Goal: Use online tool/utility: Utilize a website feature to perform a specific function

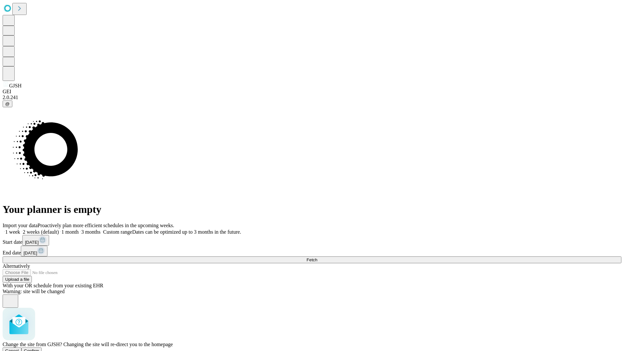
click at [39, 349] on span "Confirm" at bounding box center [31, 351] width 15 height 5
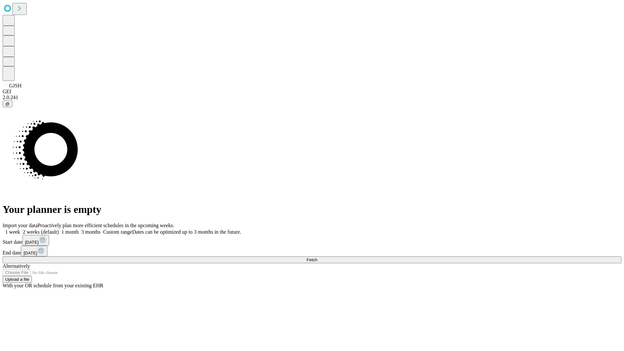
click at [59, 229] on label "2 weeks (default)" at bounding box center [39, 232] width 39 height 6
click at [317, 257] on span "Fetch" at bounding box center [312, 259] width 11 height 5
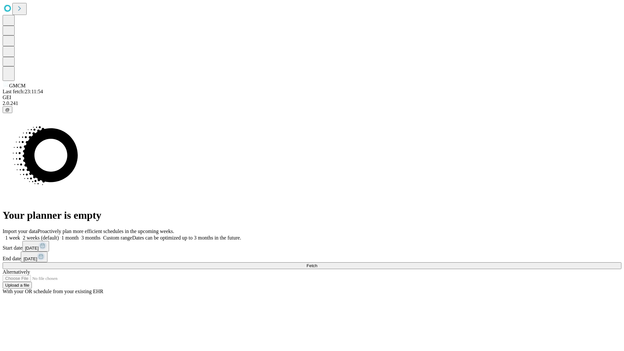
click at [59, 235] on label "2 weeks (default)" at bounding box center [39, 238] width 39 height 6
click at [317, 263] on span "Fetch" at bounding box center [312, 265] width 11 height 5
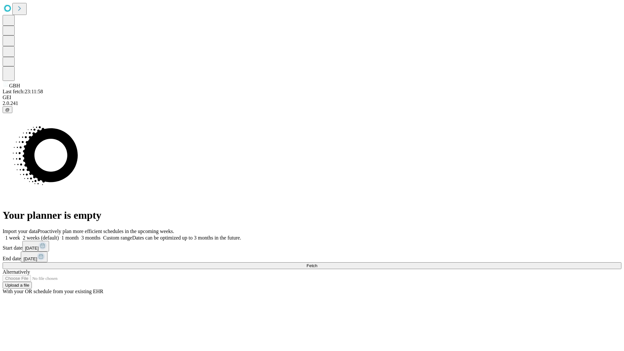
click at [317, 263] on span "Fetch" at bounding box center [312, 265] width 11 height 5
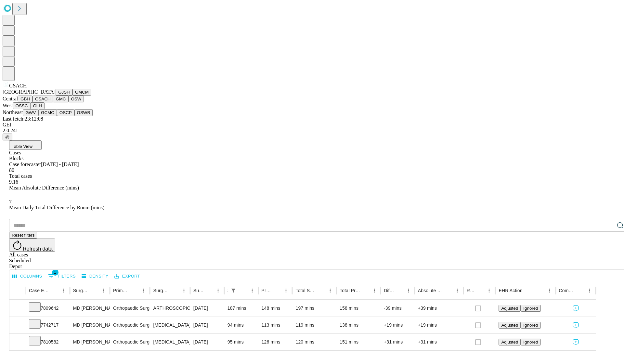
click at [53, 102] on button "GMC" at bounding box center [60, 99] width 15 height 7
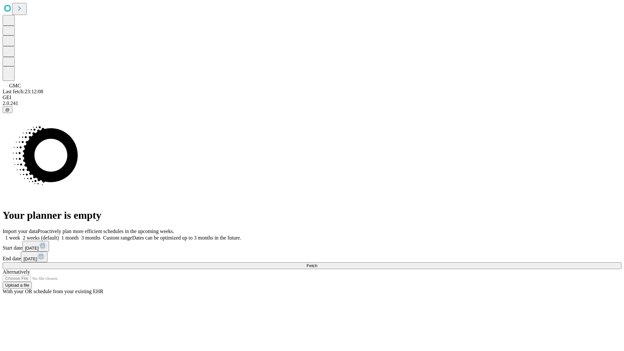
click at [317, 263] on span "Fetch" at bounding box center [312, 265] width 11 height 5
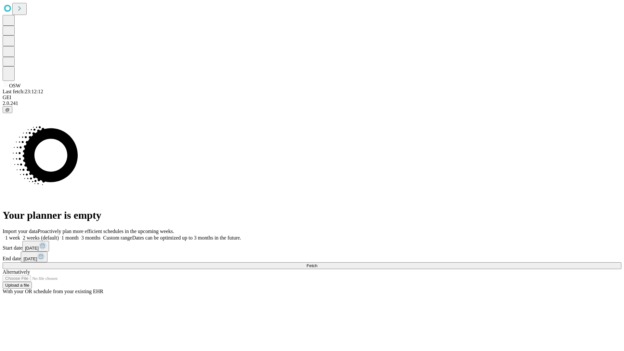
click at [317, 263] on span "Fetch" at bounding box center [312, 265] width 11 height 5
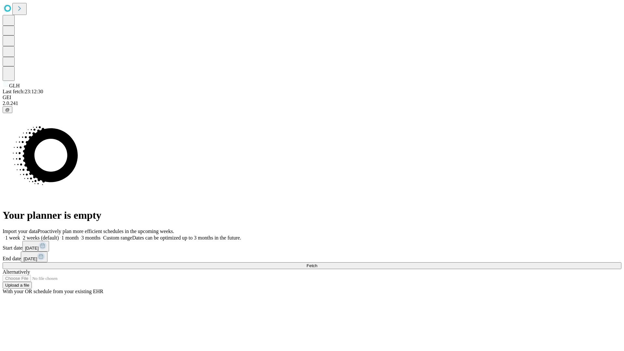
click at [59, 235] on label "2 weeks (default)" at bounding box center [39, 238] width 39 height 6
click at [317, 263] on span "Fetch" at bounding box center [312, 265] width 11 height 5
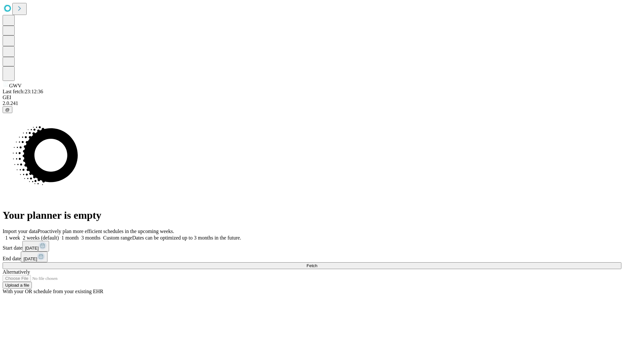
click at [59, 235] on label "2 weeks (default)" at bounding box center [39, 238] width 39 height 6
click at [317, 263] on span "Fetch" at bounding box center [312, 265] width 11 height 5
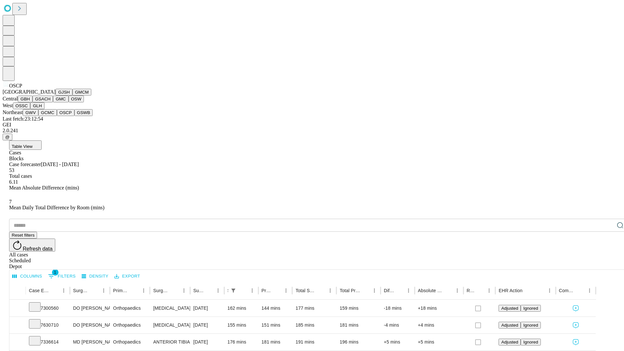
click at [74, 116] on button "GSWB" at bounding box center [83, 112] width 19 height 7
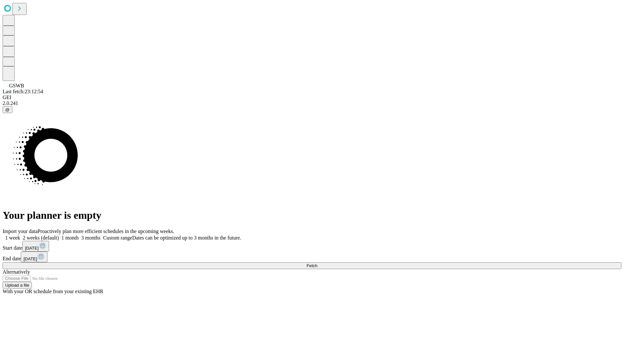
click at [59, 235] on label "2 weeks (default)" at bounding box center [39, 238] width 39 height 6
click at [317, 263] on span "Fetch" at bounding box center [312, 265] width 11 height 5
